Goal: Browse casually

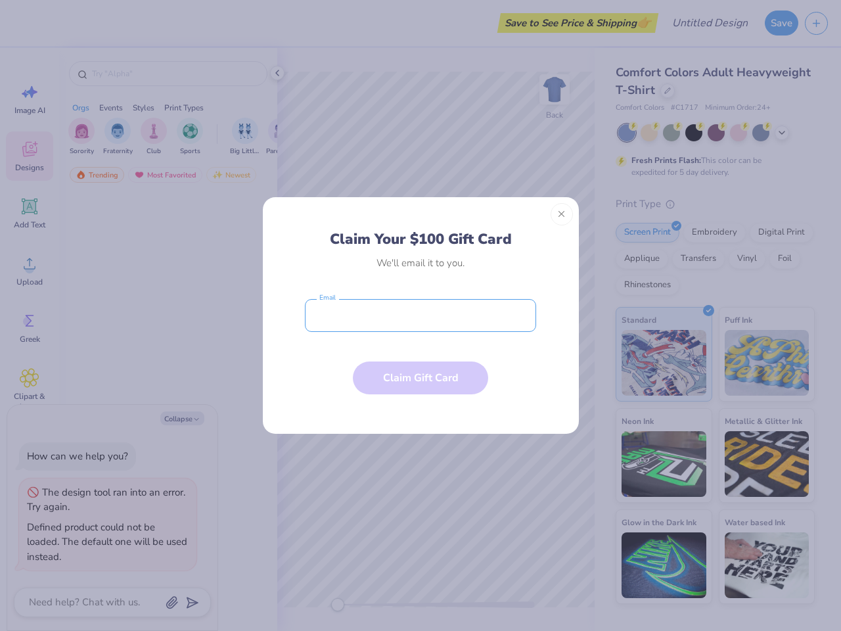
click at [421, 316] on input "email" at bounding box center [420, 315] width 231 height 33
click at [562, 214] on button "Close" at bounding box center [562, 214] width 22 height 22
